Goal: Find specific page/section: Find specific page/section

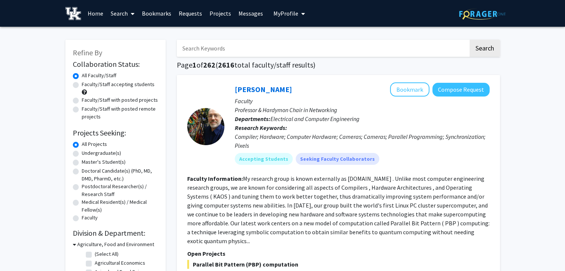
click at [103, 101] on label "Faculty/Staff with posted projects" at bounding box center [120, 100] width 76 height 8
click at [87, 101] on input "Faculty/Staff with posted projects" at bounding box center [84, 98] width 5 height 5
radio input "true"
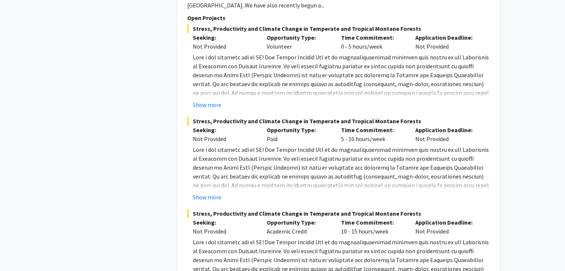
scroll to position [3968, 0]
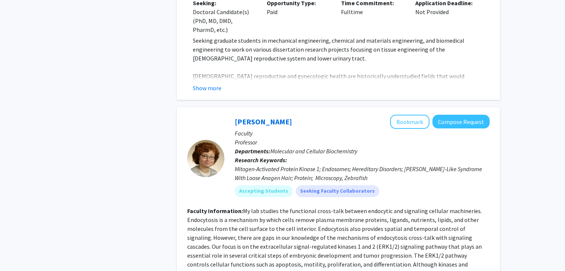
scroll to position [2875, 0]
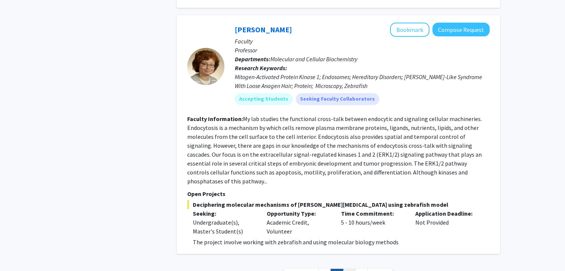
click at [349, 269] on link "3" at bounding box center [349, 275] width 13 height 13
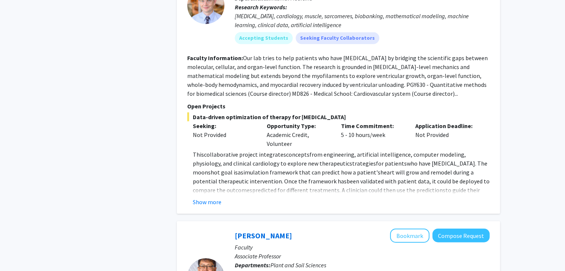
scroll to position [537, 0]
